Goal: Task Accomplishment & Management: Complete application form

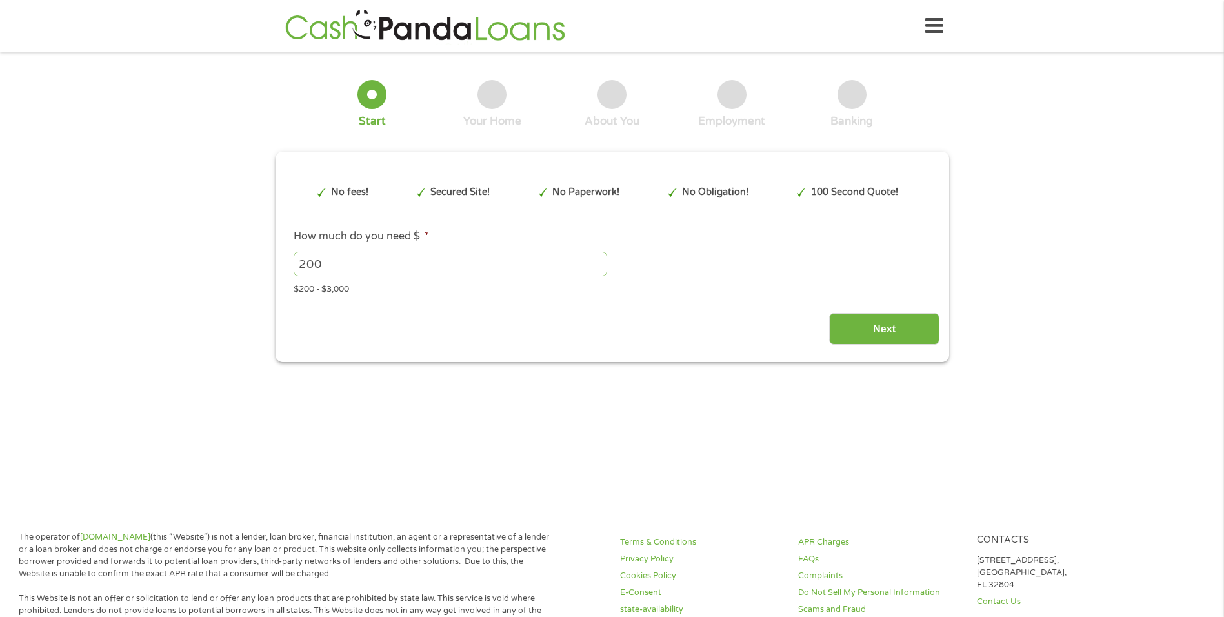
scroll to position [4, 0]
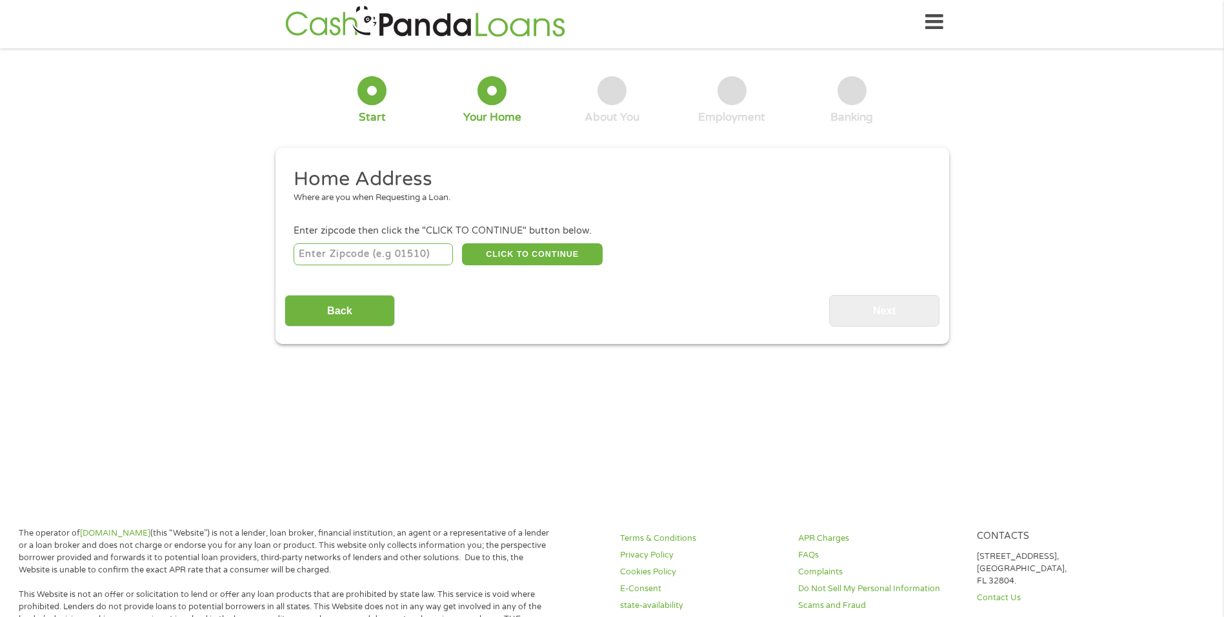
click at [340, 259] on input "number" at bounding box center [373, 254] width 159 height 22
type input "76114"
select select "[US_STATE]"
click at [509, 260] on button "CLICK TO CONTINUE" at bounding box center [532, 254] width 141 height 22
type input "76114"
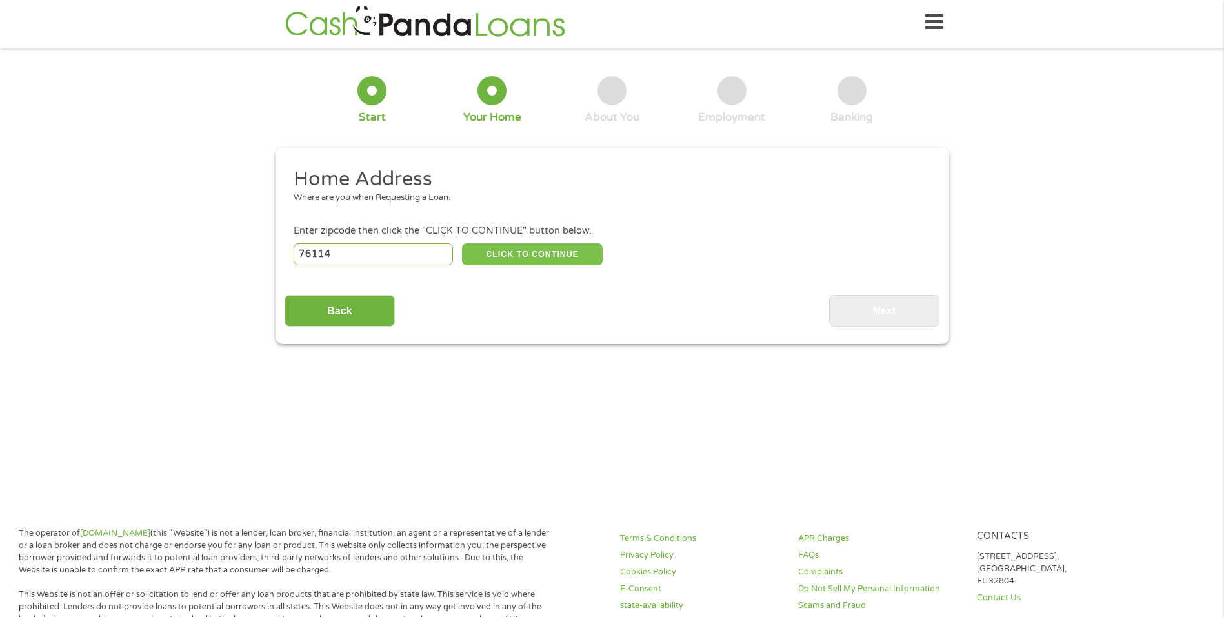
type input "[GEOGRAPHIC_DATA]"
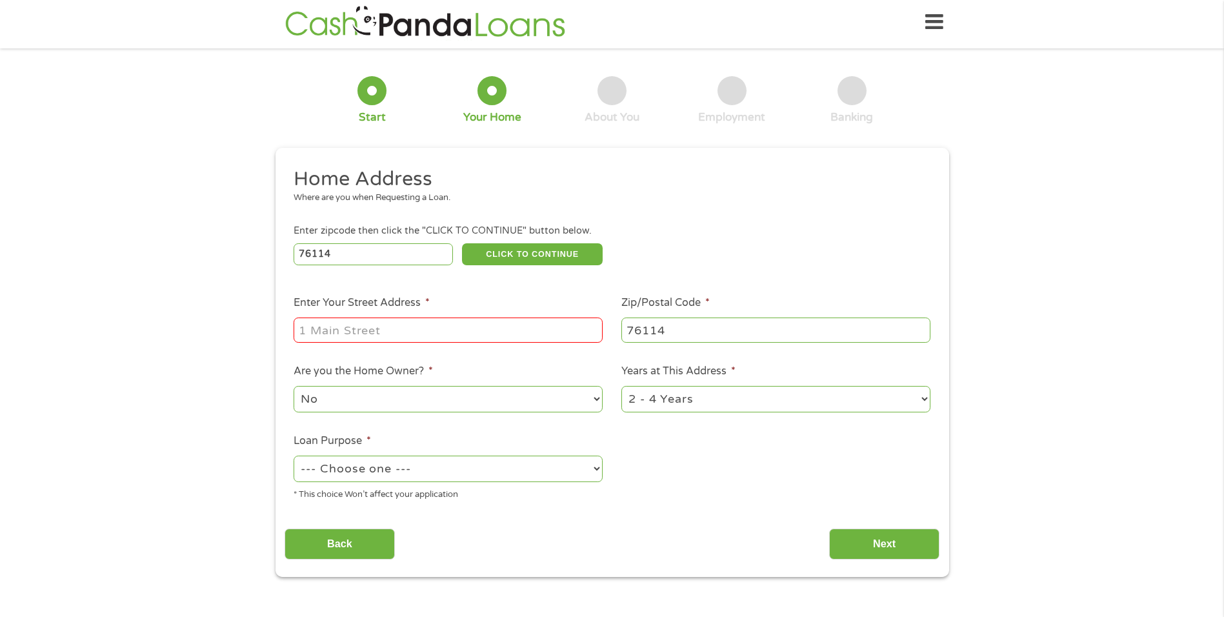
click at [462, 330] on input "Enter Your Street Address *" at bounding box center [448, 329] width 309 height 25
type input "[STREET_ADDRESS][PERSON_NAME]"
click at [375, 399] on select "No Yes" at bounding box center [448, 399] width 309 height 26
select select "yes"
click at [294, 386] on select "No Yes" at bounding box center [448, 399] width 309 height 26
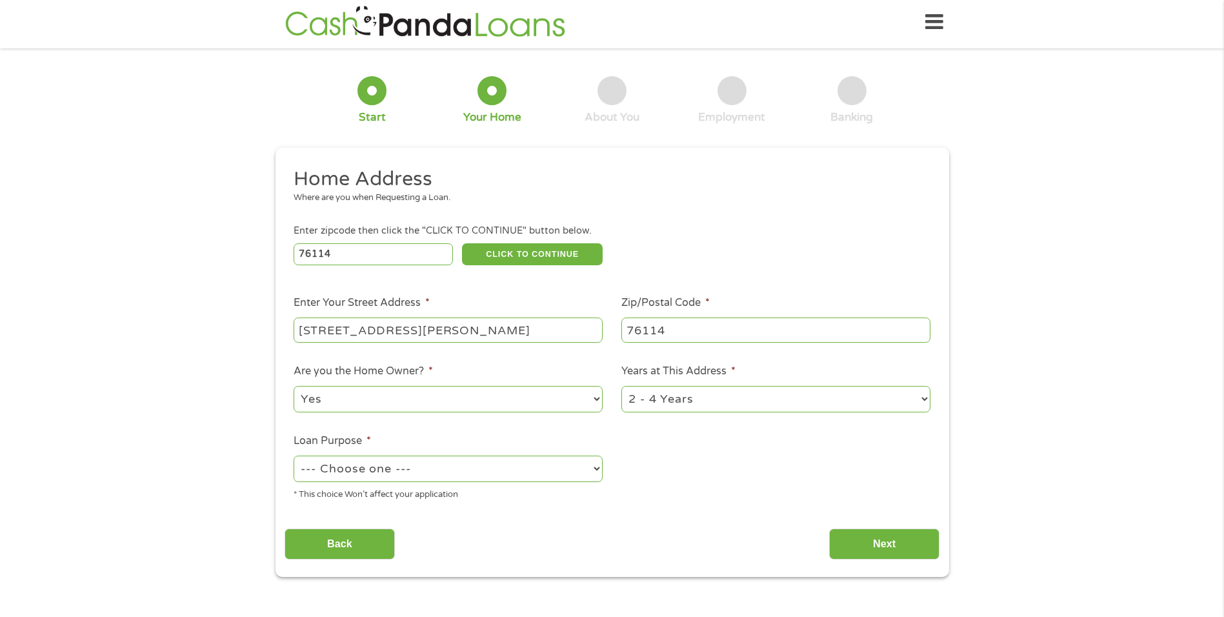
click at [667, 405] on select "1 Year or less 1 - 2 Years 2 - 4 Years Over 4 Years" at bounding box center [775, 399] width 309 height 26
select select "60months"
click at [621, 386] on select "1 Year or less 1 - 2 Years 2 - 4 Years Over 4 Years" at bounding box center [775, 399] width 309 height 26
click at [457, 477] on select "--- Choose one --- Pay Bills Debt Consolidation Home Improvement Major Purchase…" at bounding box center [448, 468] width 309 height 26
select select "paybills"
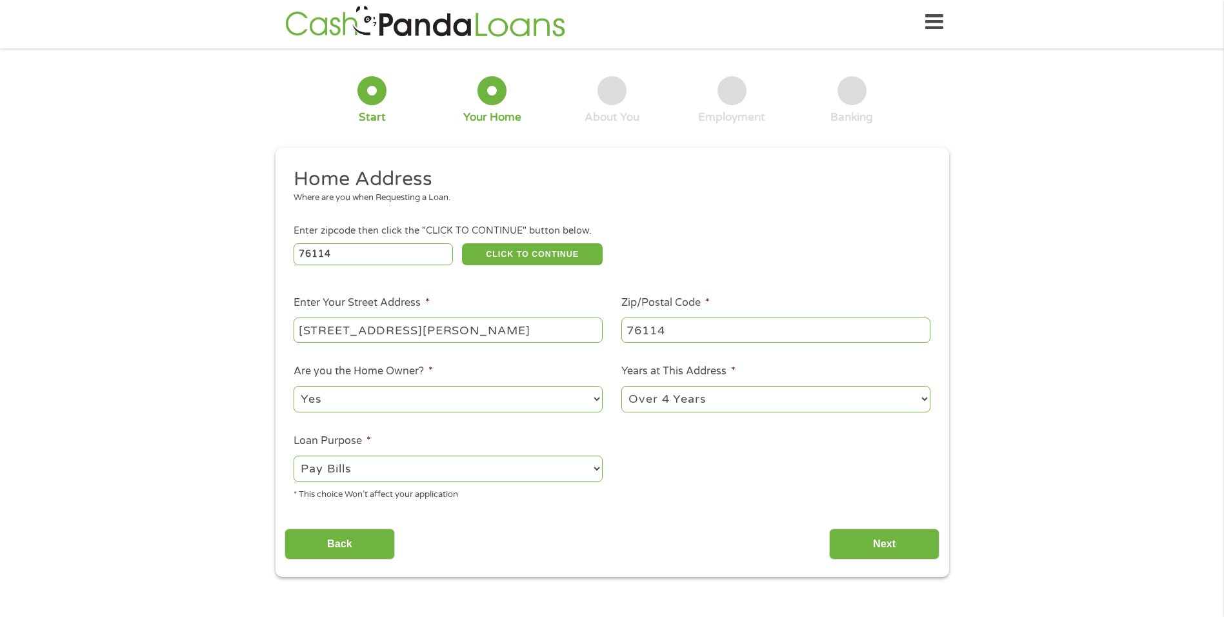
click at [294, 455] on select "--- Choose one --- Pay Bills Debt Consolidation Home Improvement Major Purchase…" at bounding box center [448, 468] width 309 height 26
click at [858, 544] on input "Next" at bounding box center [884, 544] width 110 height 32
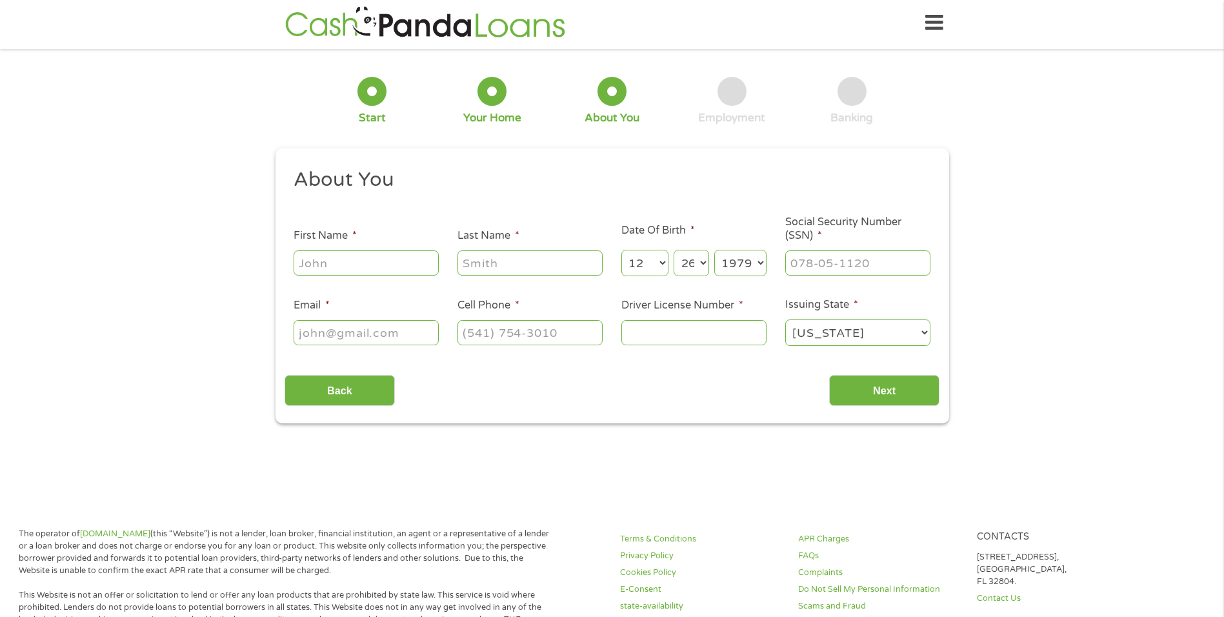
scroll to position [0, 0]
click at [386, 264] on input "First Name *" at bounding box center [366, 262] width 145 height 25
type input "[PERSON_NAME]"
type input "[EMAIL_ADDRESS][DOMAIN_NAME]"
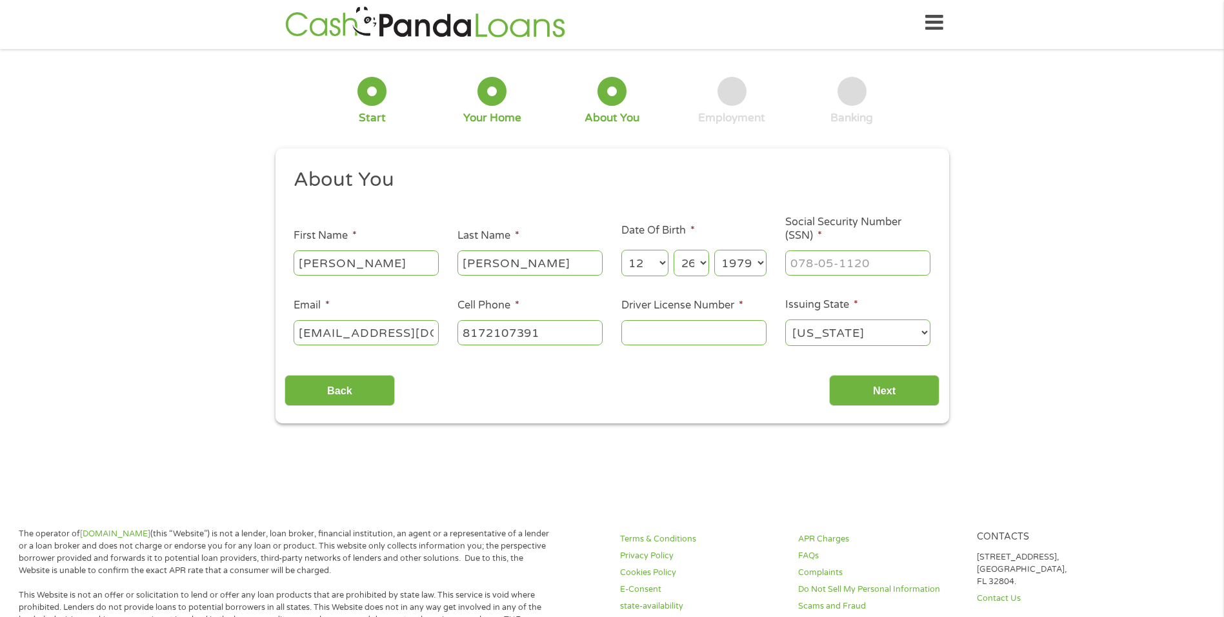
type input "[PHONE_NUMBER]"
click at [658, 257] on select "Month 1 2 3 4 5 6 7 8 9 10 11 12" at bounding box center [644, 263] width 47 height 26
select select "4"
click at [621, 250] on select "Month 1 2 3 4 5 6 7 8 9 10 11 12" at bounding box center [644, 263] width 47 height 26
click at [695, 268] on select "Day 1 2 3 4 5 6 7 8 9 10 11 12 13 14 15 16 17 18 19 20 21 22 23 24 25 26 27 28 …" at bounding box center [690, 263] width 35 height 26
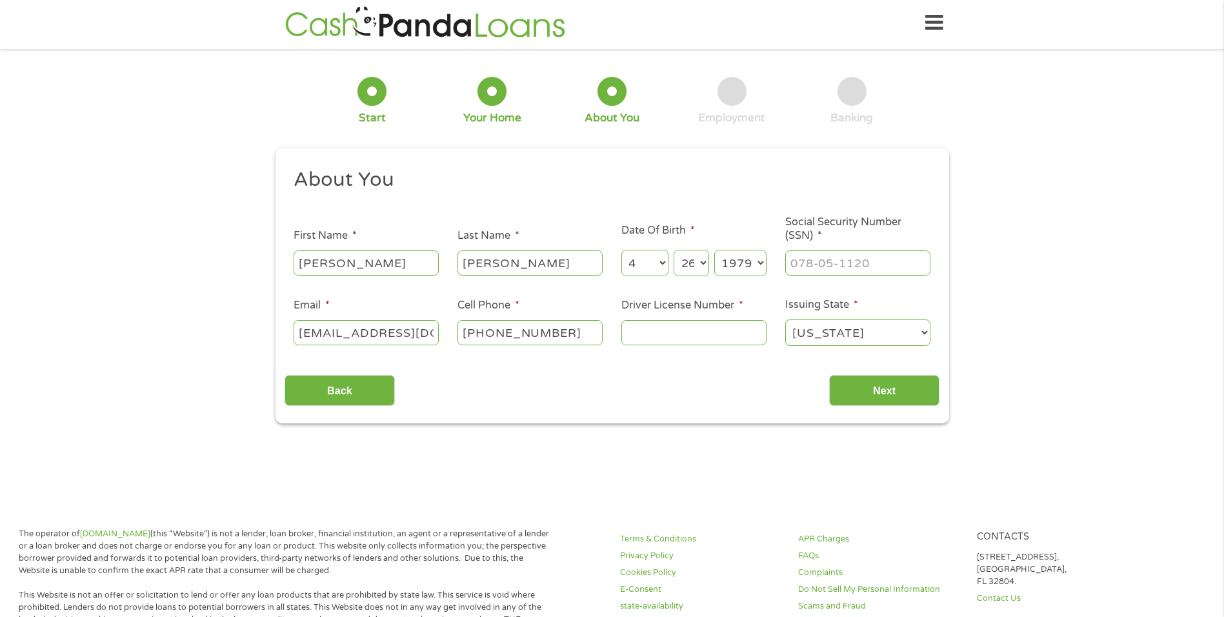
select select "1"
click at [673, 250] on select "Day 1 2 3 4 5 6 7 8 9 10 11 12 13 14 15 16 17 18 19 20 21 22 23 24 25 26 27 28 …" at bounding box center [690, 263] width 35 height 26
click at [737, 268] on select "Year [DATE] 2006 2005 2004 2003 2002 2001 2000 1999 1998 1997 1996 1995 1994 19…" at bounding box center [740, 263] width 52 height 26
select select "1980"
click at [714, 250] on select "Year [DATE] 2006 2005 2004 2003 2002 2001 2000 1999 1998 1997 1996 1995 1994 19…" at bounding box center [740, 263] width 52 height 26
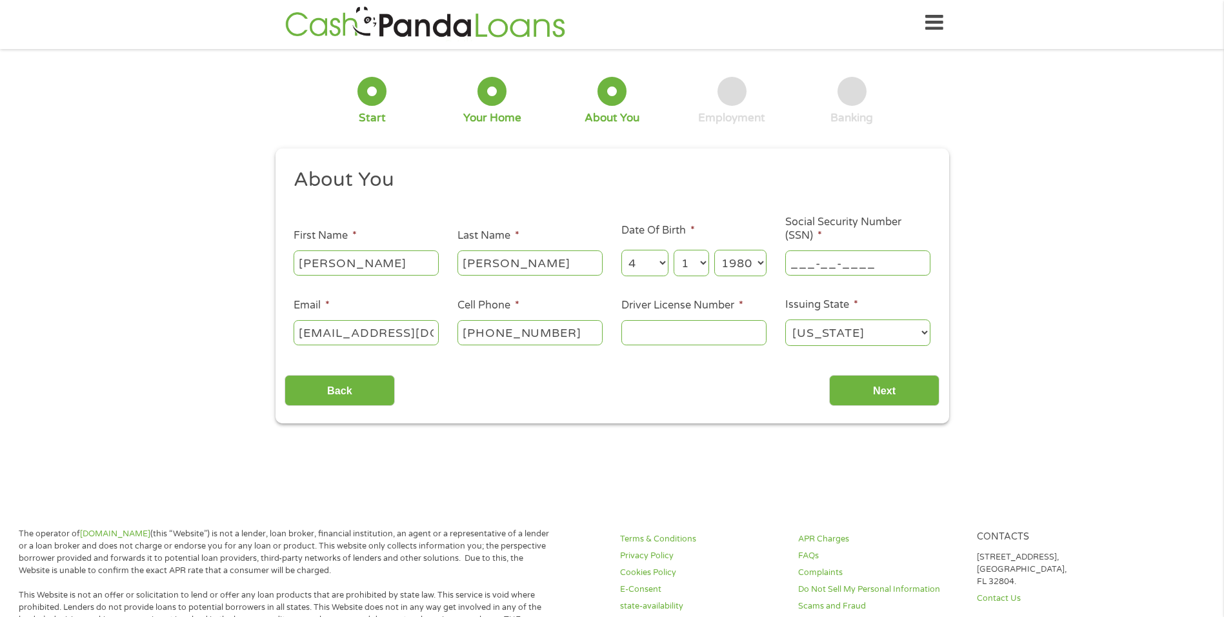
click at [819, 254] on input "___-__-____" at bounding box center [857, 262] width 145 height 25
type input "456-97-8931"
drag, startPoint x: 696, startPoint y: 321, endPoint x: 685, endPoint y: 330, distance: 14.2
click at [692, 327] on input "Driver License Number *" at bounding box center [693, 332] width 145 height 25
type input "03812812"
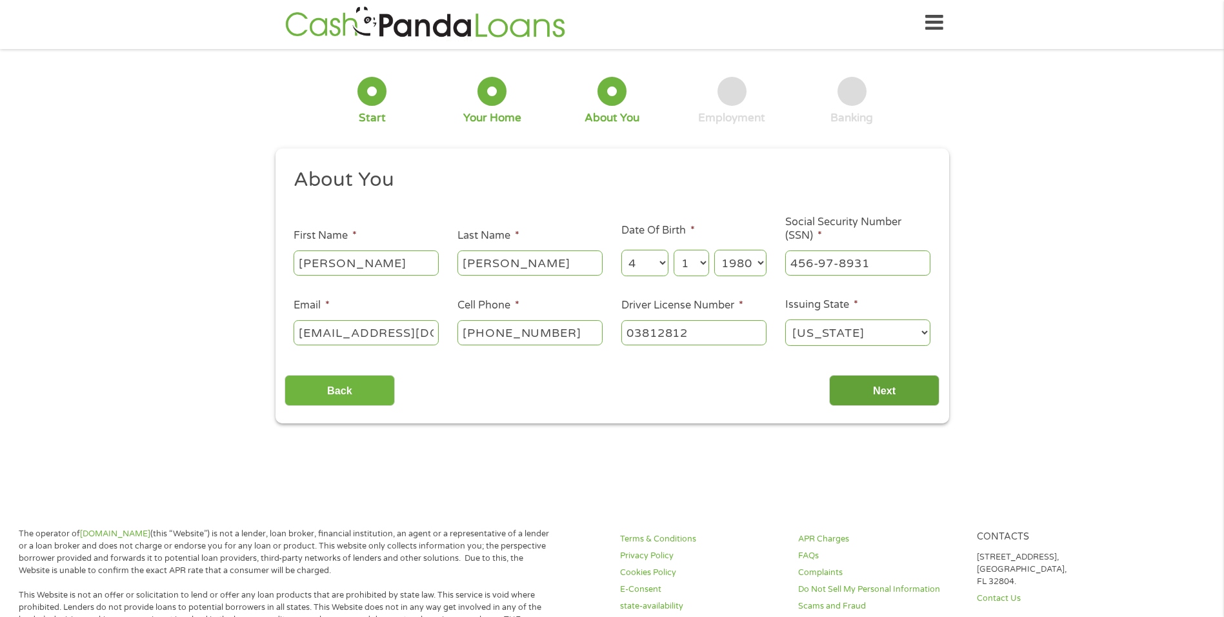
drag, startPoint x: 880, startPoint y: 408, endPoint x: 881, endPoint y: 395, distance: 12.9
click at [881, 397] on div "This field is hidden when viewing the form gclid EAIaIQobChMI3YPimbeDkAMV8jnUAR…" at bounding box center [611, 285] width 673 height 275
click at [881, 388] on input "Next" at bounding box center [884, 391] width 110 height 32
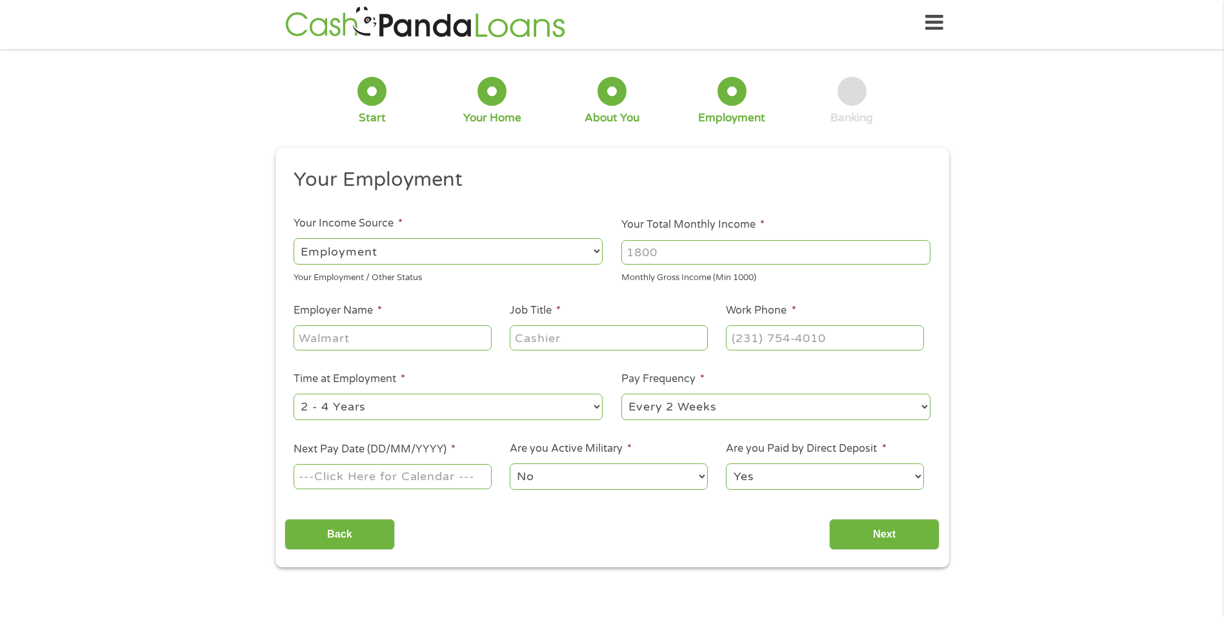
click at [678, 250] on input "Your Total Monthly Income *" at bounding box center [775, 252] width 309 height 25
drag, startPoint x: 678, startPoint y: 250, endPoint x: 599, endPoint y: 249, distance: 79.3
click at [599, 249] on ul "Your Employment Your Income Source * --- Choose one --- Employment [DEMOGRAPHIC…" at bounding box center [611, 334] width 655 height 334
type input "3500"
click at [410, 343] on input "Employer Name *" at bounding box center [392, 337] width 197 height 25
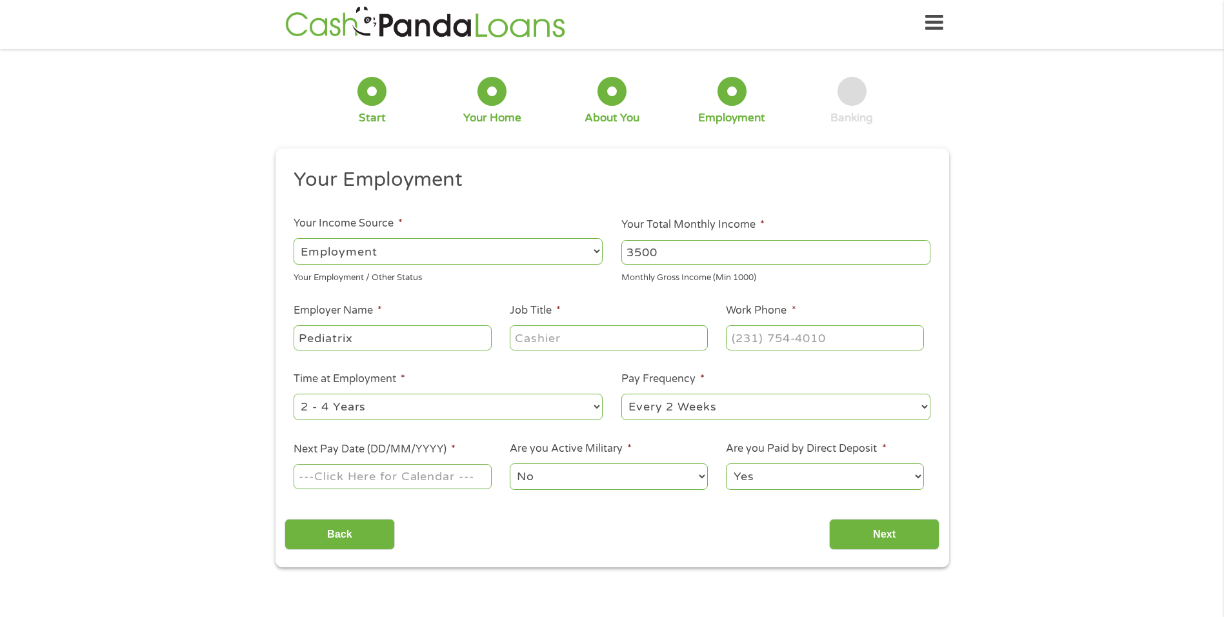
type input "Pediatrix"
type input "Nurse"
type input "[PHONE_NUMBER]"
click at [353, 469] on input "Next Pay Date (DD/MM/YYYY) *" at bounding box center [392, 476] width 197 height 25
type input "[DATE]"
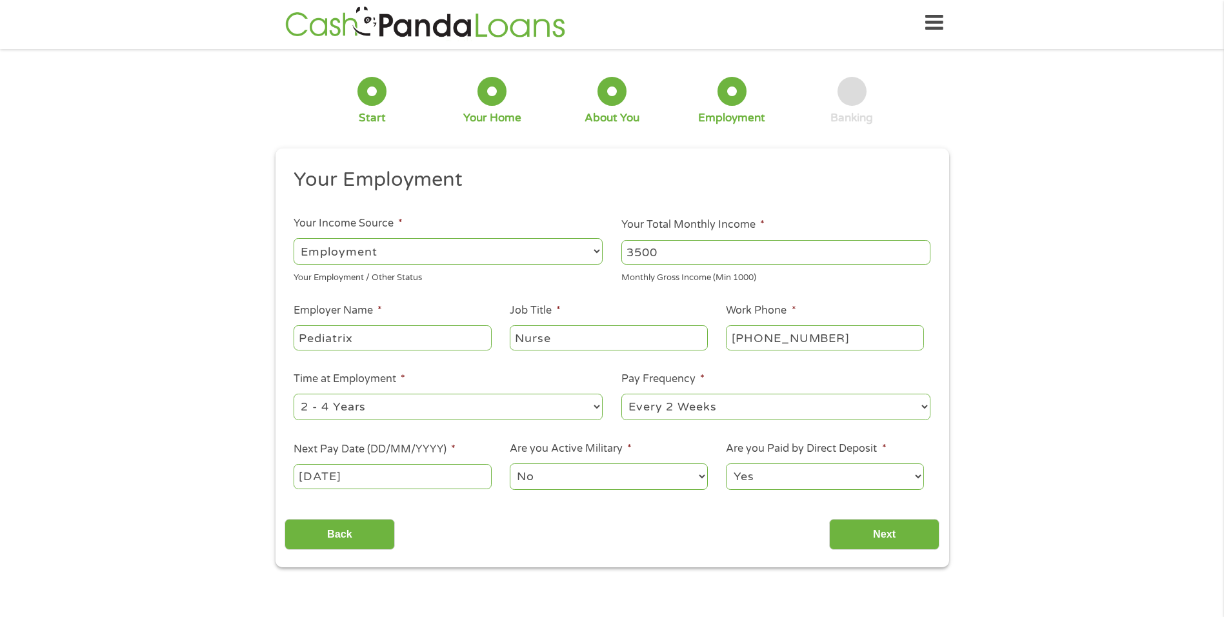
click at [575, 481] on select "No Yes" at bounding box center [608, 476] width 197 height 26
click at [510, 463] on select "No Yes" at bounding box center [608, 476] width 197 height 26
click at [866, 530] on input "Next" at bounding box center [884, 535] width 110 height 32
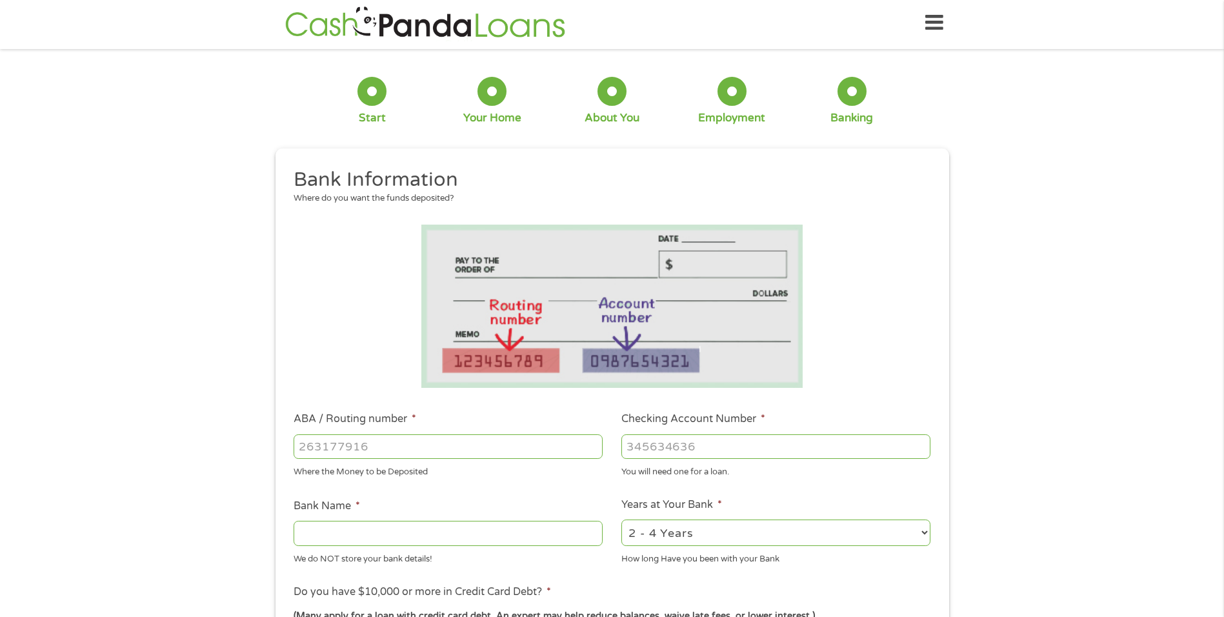
click at [394, 421] on label "ABA / Routing number *" at bounding box center [355, 419] width 123 height 14
drag, startPoint x: 394, startPoint y: 421, endPoint x: 386, endPoint y: 443, distance: 23.9
click at [386, 443] on input "ABA / Routing number *" at bounding box center [448, 446] width 309 height 25
type input "111900659"
type input "[PERSON_NAME] FARGO BANK"
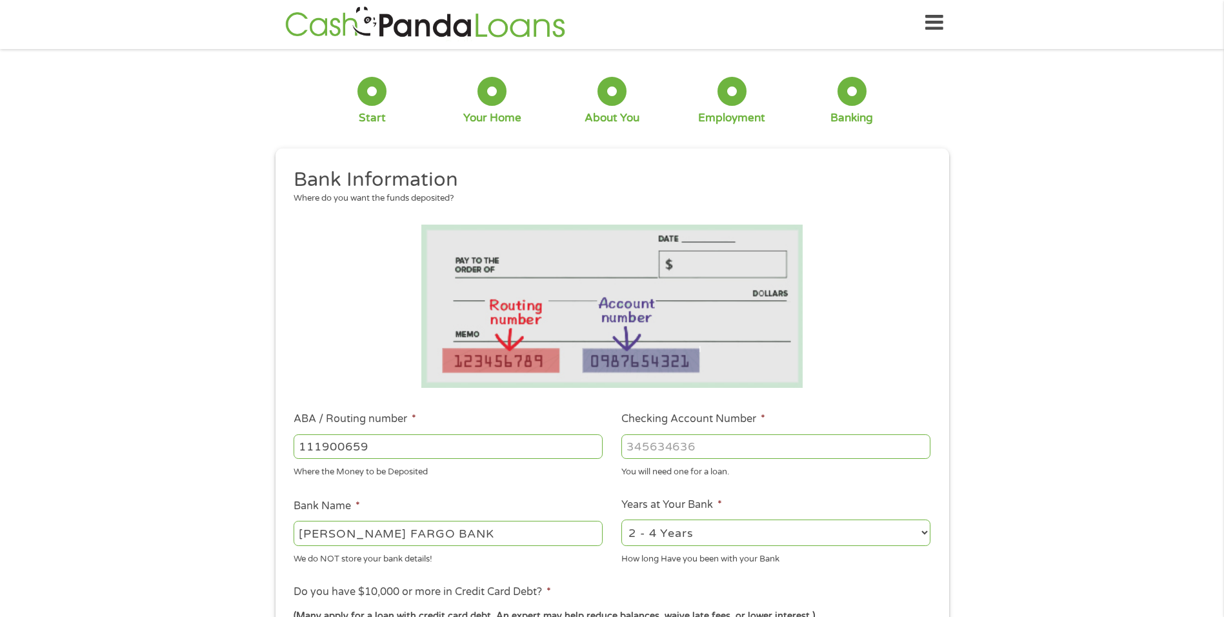
drag, startPoint x: 671, startPoint y: 457, endPoint x: 668, endPoint y: 451, distance: 6.9
click at [670, 457] on input "Checking Account Number *" at bounding box center [775, 446] width 309 height 25
click at [668, 448] on input "Checking Account Number *" at bounding box center [775, 446] width 309 height 25
type input "2599500820"
click at [859, 525] on select "2 - 4 Years 6 - 12 Months 1 - 2 Years Over 4 Years" at bounding box center [775, 532] width 309 height 26
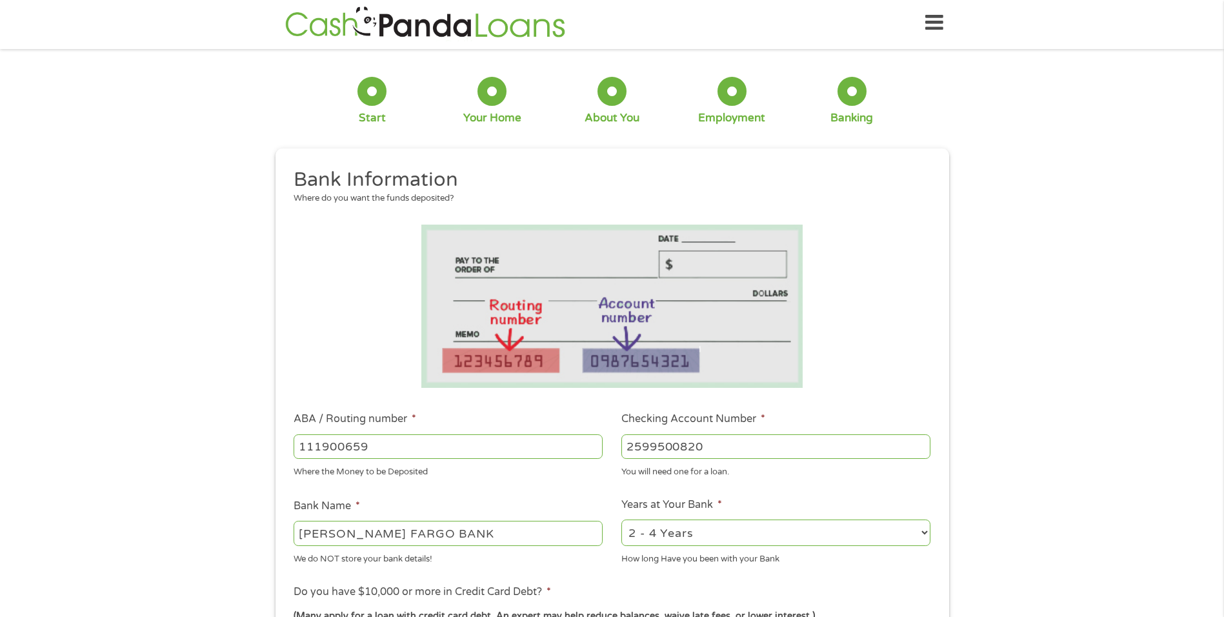
select select "60months"
click at [621, 519] on select "2 - 4 Years 6 - 12 Months 1 - 2 Years Over 4 Years" at bounding box center [775, 532] width 309 height 26
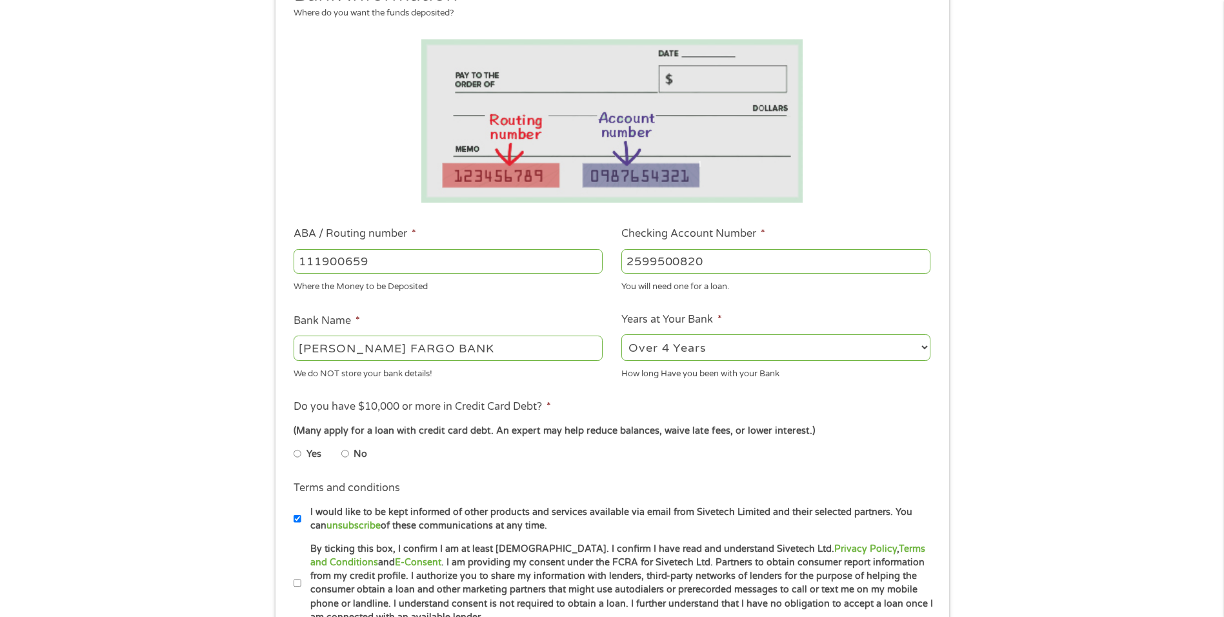
scroll to position [197, 0]
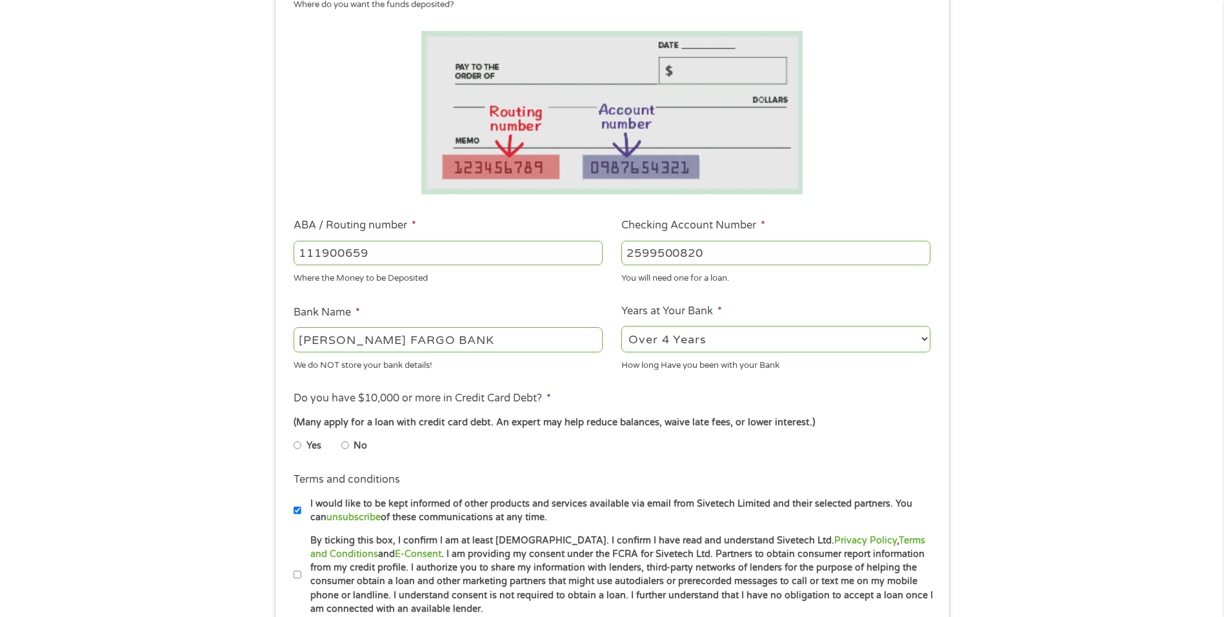
click at [350, 445] on li "No" at bounding box center [364, 445] width 46 height 25
click at [345, 443] on input "No" at bounding box center [345, 445] width 8 height 21
radio input "true"
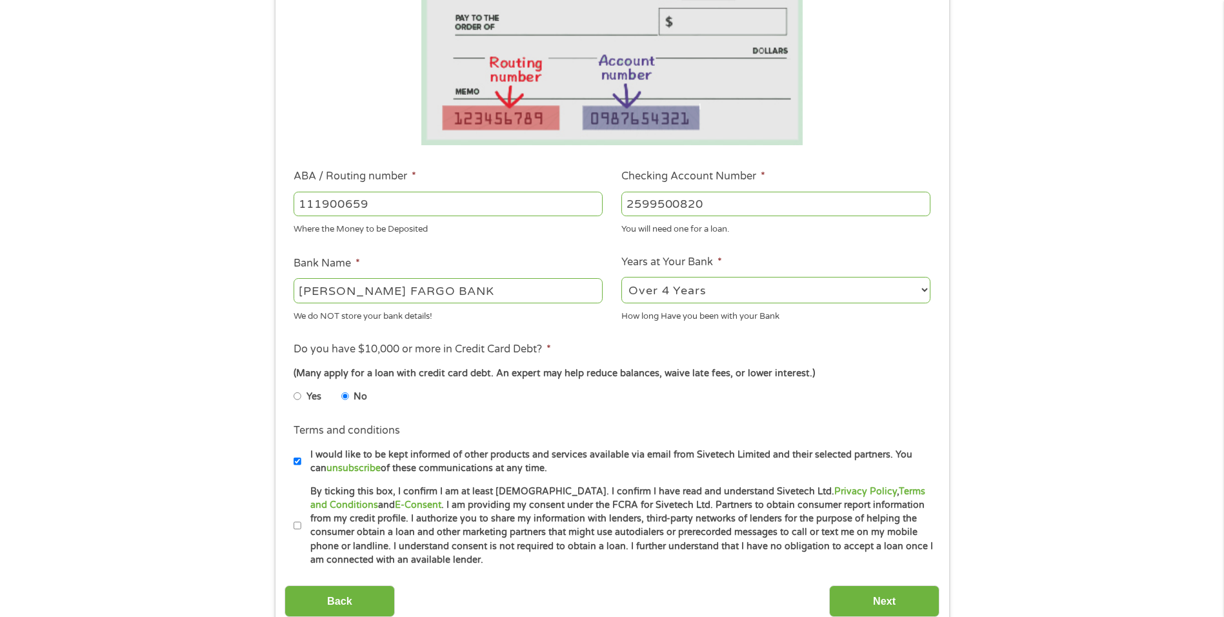
scroll to position [455, 0]
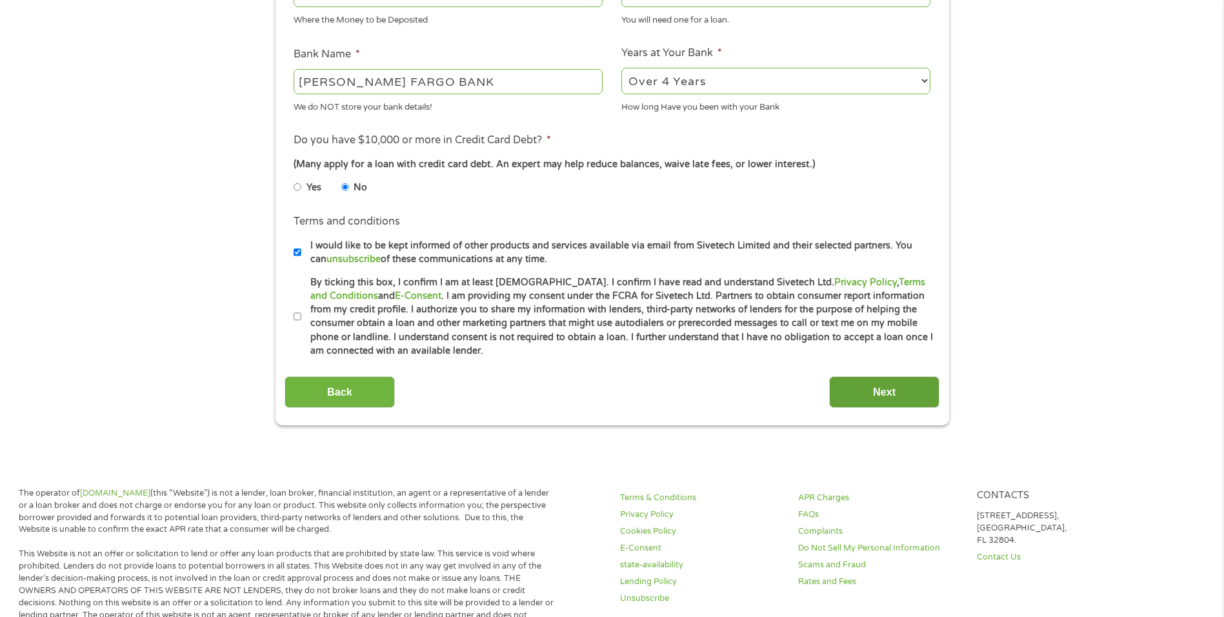
click at [890, 389] on input "Next" at bounding box center [884, 392] width 110 height 32
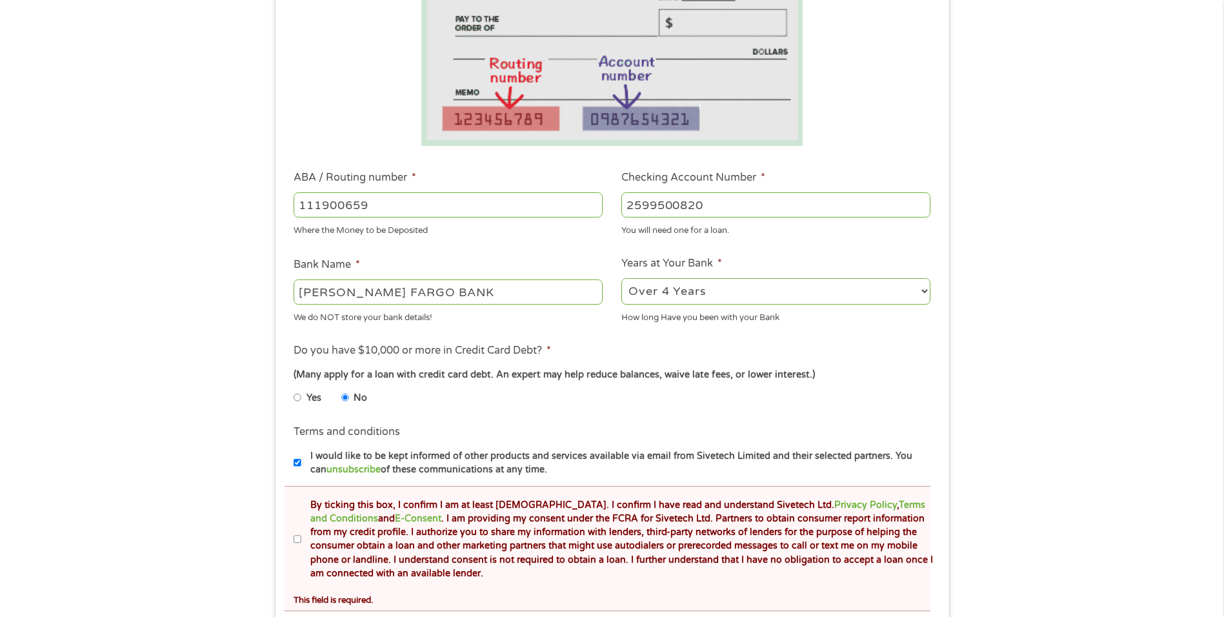
scroll to position [387, 0]
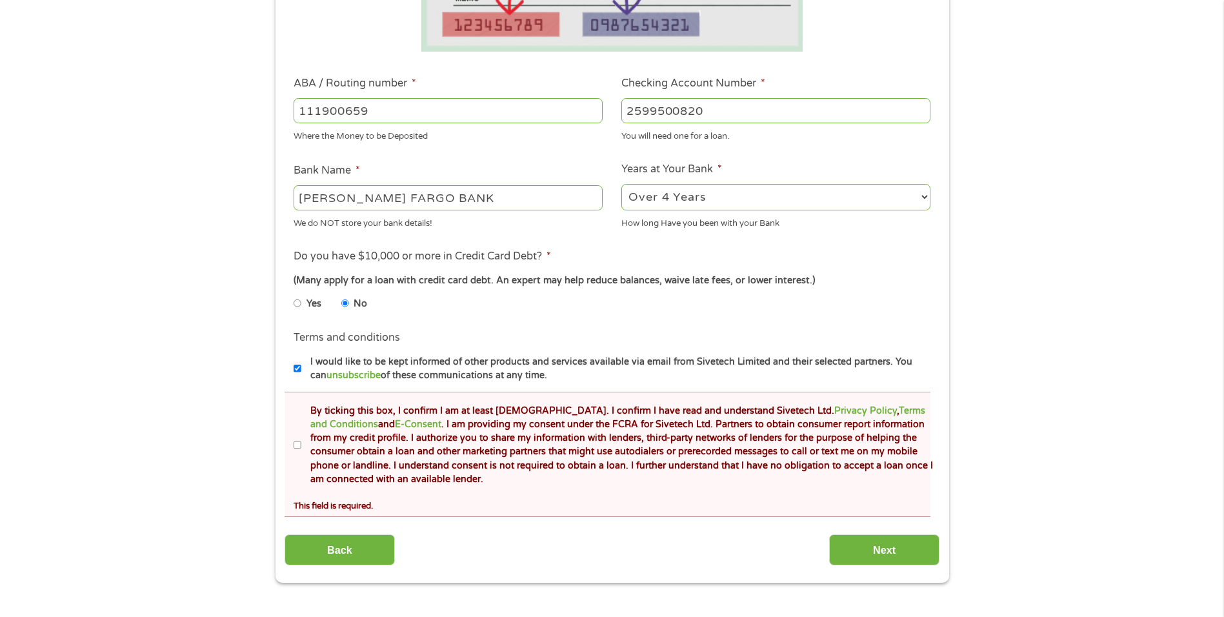
click at [299, 444] on input "By ticking this box, I confirm I am at least [DEMOGRAPHIC_DATA]. I confirm I ha…" at bounding box center [298, 445] width 8 height 21
checkbox input "true"
click at [876, 547] on input "Next" at bounding box center [884, 550] width 110 height 32
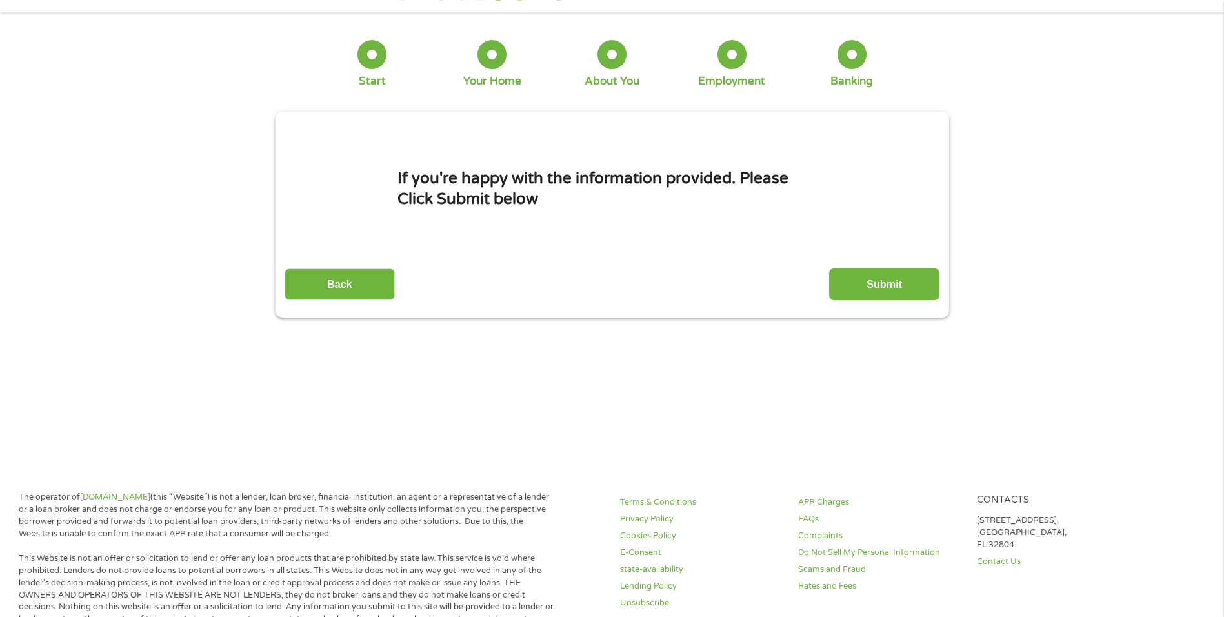
scroll to position [0, 0]
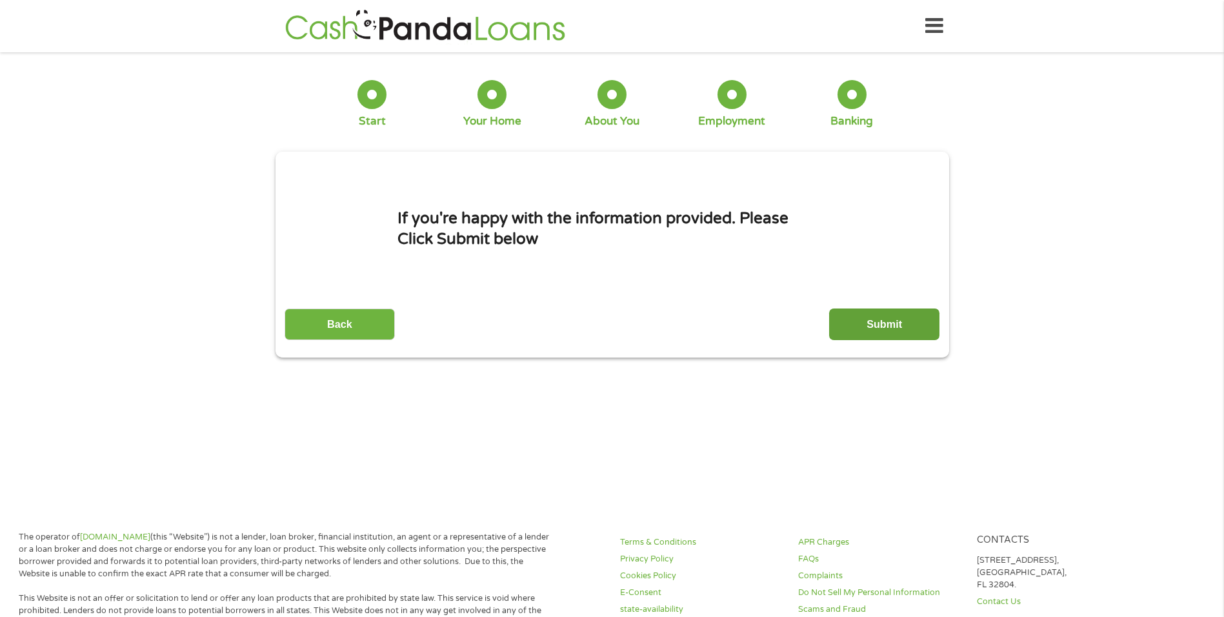
click at [859, 319] on input "Submit" at bounding box center [884, 324] width 110 height 32
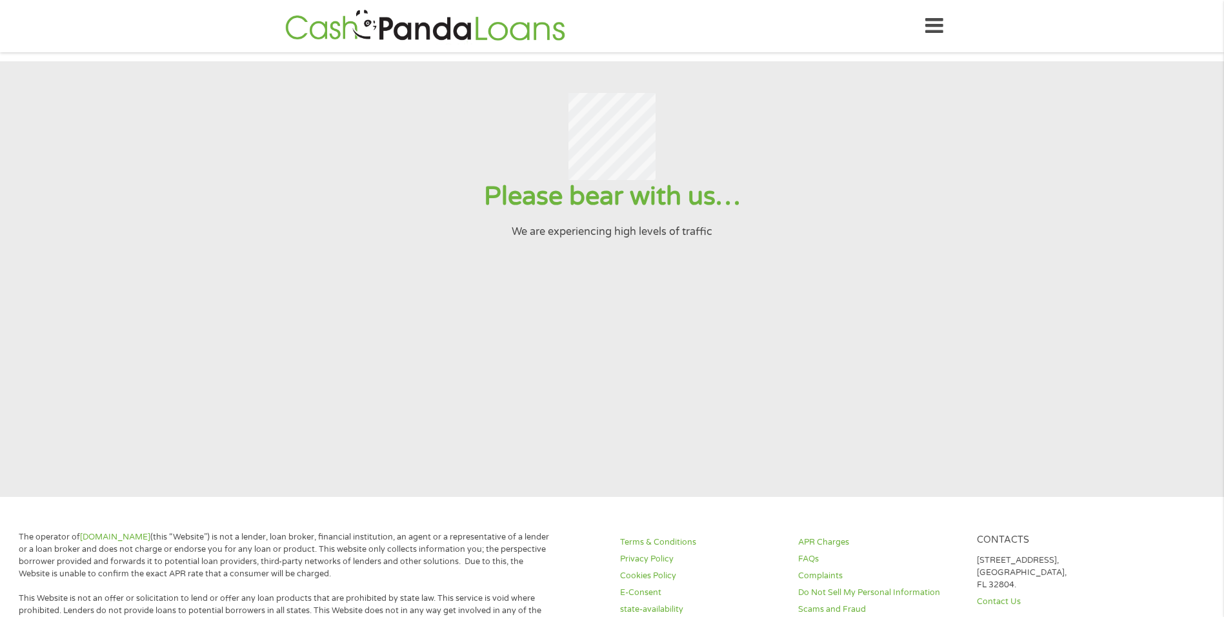
click at [581, 389] on section "Please bear with us… We are experiencing high levels of traffic" at bounding box center [612, 278] width 1224 height 435
